Goal: Task Accomplishment & Management: Manage account settings

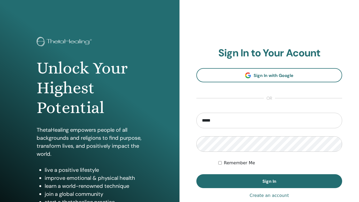
type input "**********"
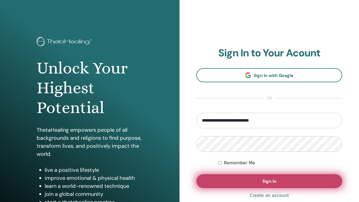
click at [254, 182] on button "Sign In" at bounding box center [269, 181] width 146 height 14
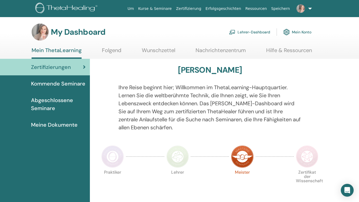
click at [264, 31] on link "Lehrer-Dashboard" at bounding box center [249, 32] width 41 height 12
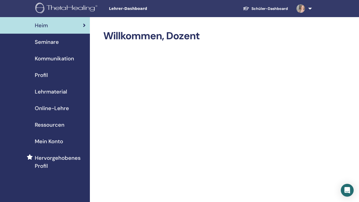
click at [44, 42] on span "Seminare" at bounding box center [47, 42] width 24 height 8
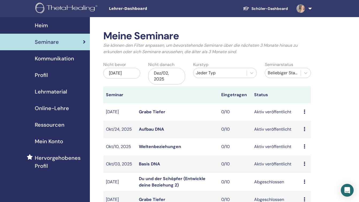
click at [153, 130] on link "Aufbau DNA" at bounding box center [151, 129] width 25 height 6
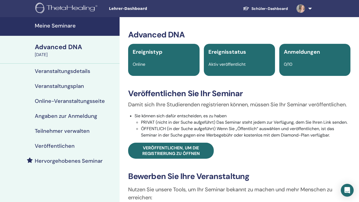
click at [67, 146] on h4 "Veröffentlichen" at bounding box center [55, 146] width 40 height 6
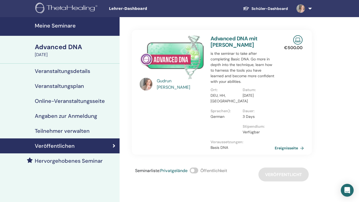
click at [198, 170] on span at bounding box center [193, 171] width 9 height 6
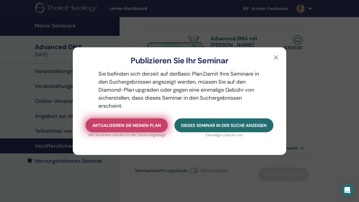
click at [119, 127] on span "Aktualisieren Sie meinen Plan" at bounding box center [126, 126] width 69 height 6
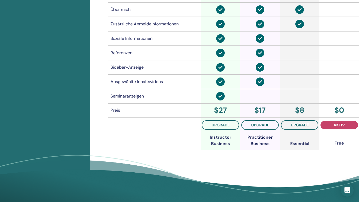
scroll to position [439, 0]
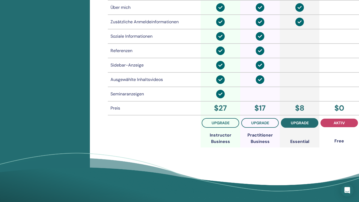
click at [306, 120] on button "Upgrade" at bounding box center [299, 123] width 37 height 10
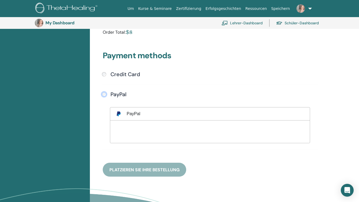
scroll to position [119, 0]
